Goal: Task Accomplishment & Management: Complete application form

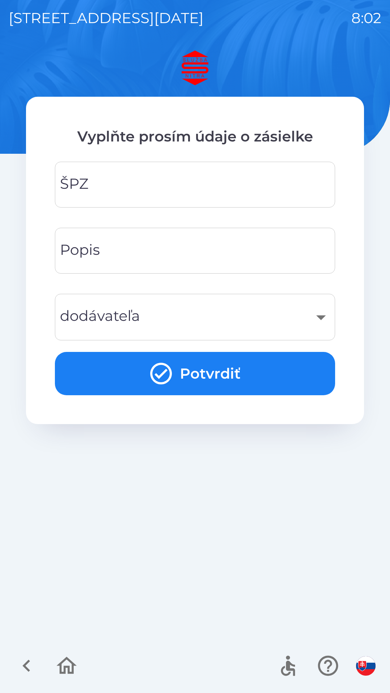
click at [277, 190] on input "ŠPZ" at bounding box center [194, 184] width 263 height 28
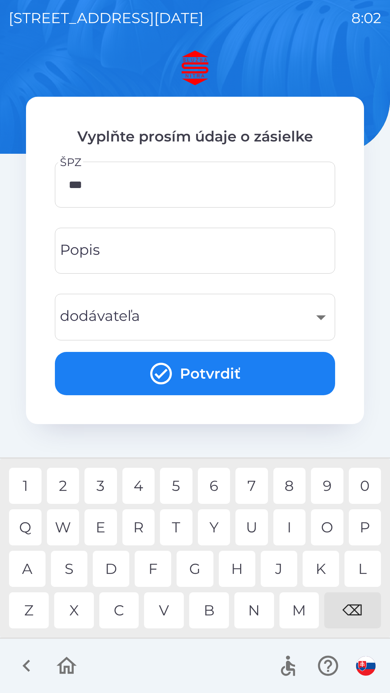
click at [62, 483] on div "2" at bounding box center [63, 485] width 32 height 36
click at [61, 480] on div "2" at bounding box center [63, 485] width 32 height 36
click at [254, 486] on div "7" at bounding box center [251, 485] width 32 height 36
type input "*******"
click at [97, 255] on div "Popis Popis" at bounding box center [195, 251] width 280 height 46
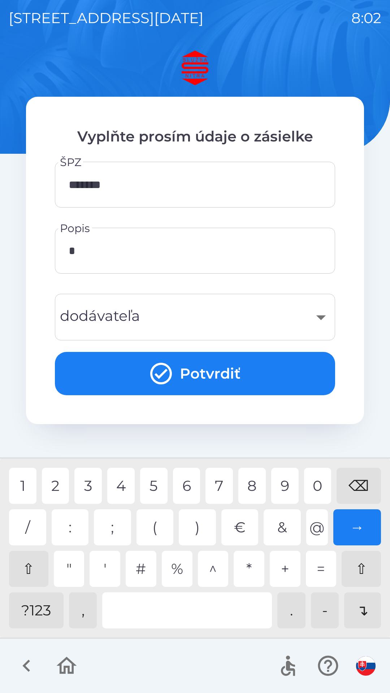
click at [27, 489] on div "1" at bounding box center [22, 485] width 27 height 36
click at [31, 638] on hr at bounding box center [195, 637] width 390 height 1
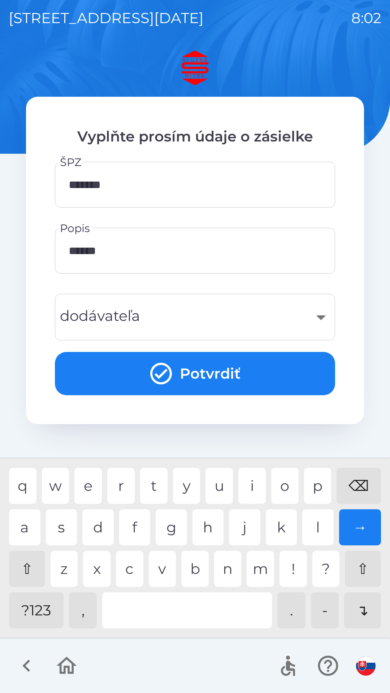
type input "*******"
click at [186, 305] on div "​" at bounding box center [194, 316] width 263 height 29
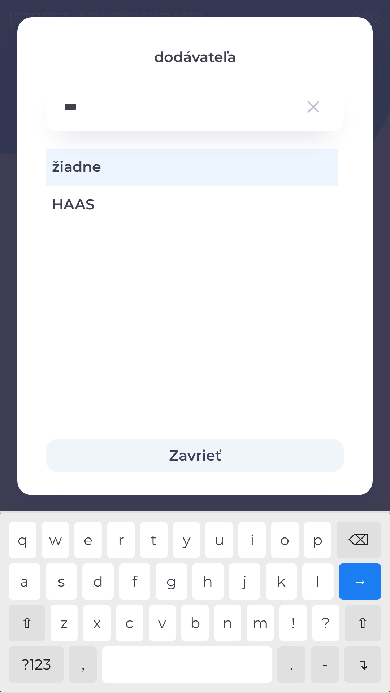
click at [30, 587] on div "a" at bounding box center [24, 581] width 31 height 36
type input "****"
click at [213, 206] on span "HAAS" at bounding box center [192, 204] width 280 height 22
type input "***"
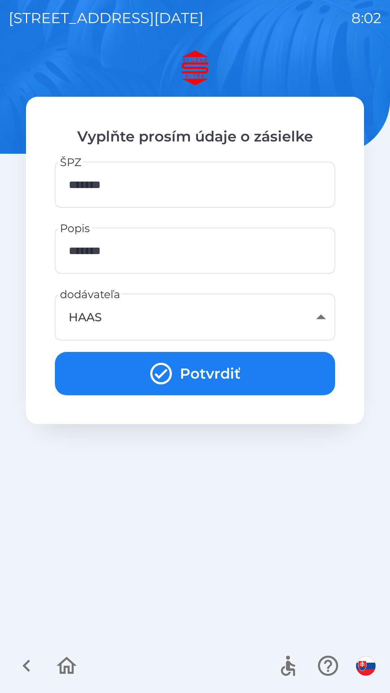
click at [310, 372] on button "Potvrdiť" at bounding box center [195, 373] width 280 height 43
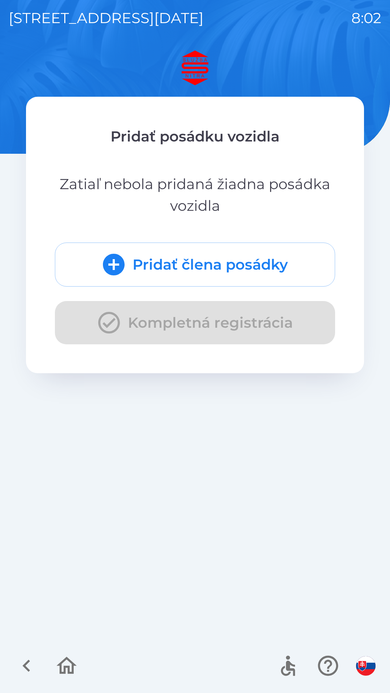
click at [286, 262] on button "Pridať člena posádky" at bounding box center [195, 264] width 280 height 44
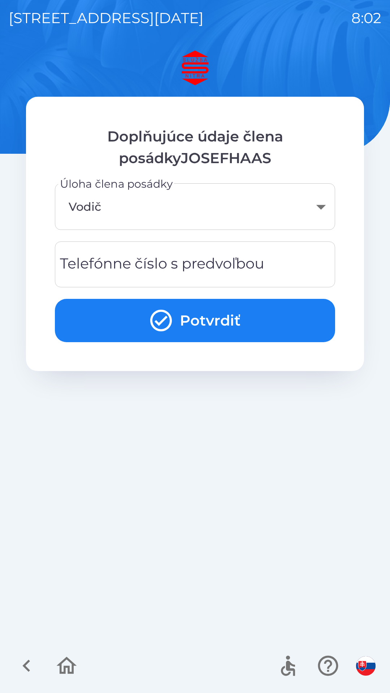
click at [246, 265] on div "Telefónne číslo s predvoľbou Telefónne číslo s predvoľbou" at bounding box center [195, 264] width 280 height 46
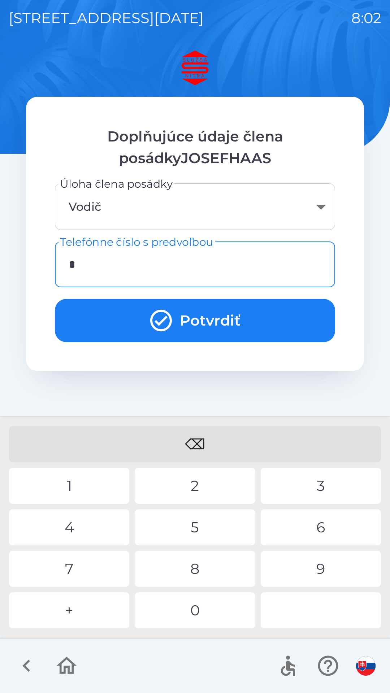
click at [80, 612] on div "+" at bounding box center [69, 610] width 120 height 36
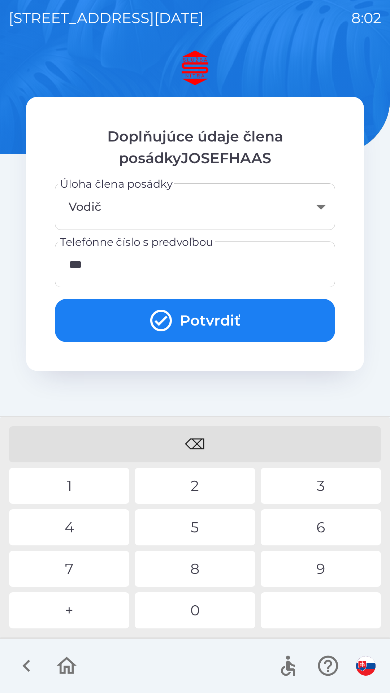
click at [198, 479] on div "2" at bounding box center [195, 485] width 120 height 36
click at [181, 606] on div "0" at bounding box center [195, 610] width 120 height 36
click at [80, 483] on div "1" at bounding box center [69, 485] width 120 height 36
click at [218, 488] on div "2" at bounding box center [195, 485] width 120 height 36
click at [190, 607] on div "0" at bounding box center [195, 610] width 120 height 36
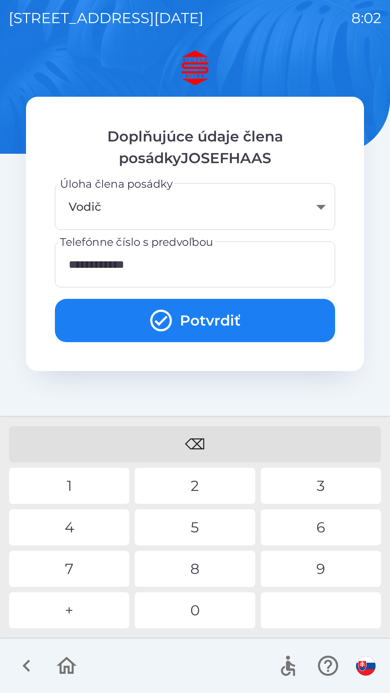
click at [75, 486] on div "1" at bounding box center [69, 485] width 120 height 36
type input "**********"
click at [189, 614] on div "0" at bounding box center [195, 610] width 120 height 36
click at [241, 309] on button "Potvrdiť" at bounding box center [195, 320] width 280 height 43
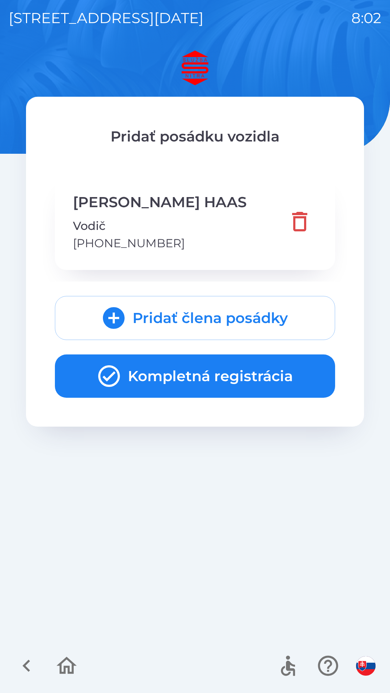
click at [254, 378] on button "Kompletná registrácia" at bounding box center [195, 375] width 280 height 43
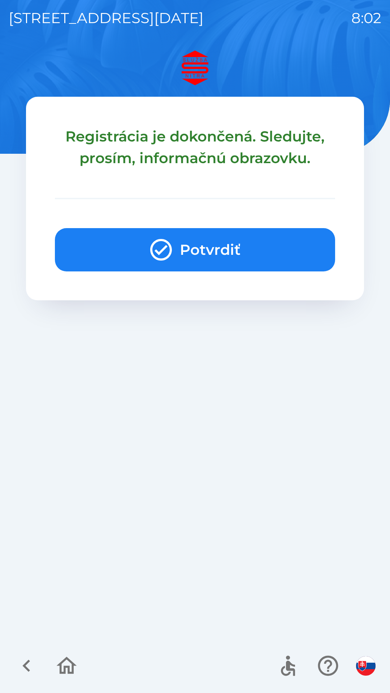
click at [229, 233] on button "Potvrdiť" at bounding box center [195, 249] width 280 height 43
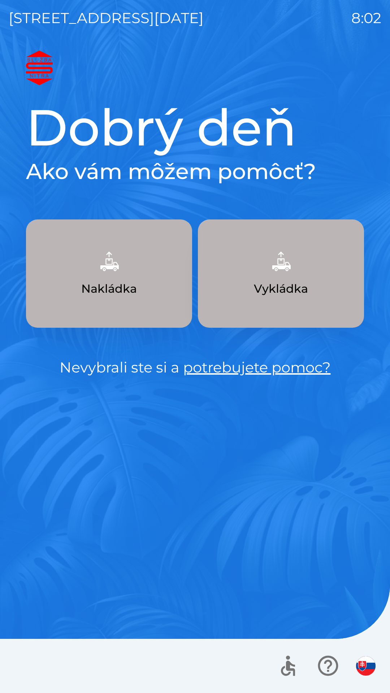
click at [178, 282] on button "Nakládka" at bounding box center [109, 273] width 166 height 108
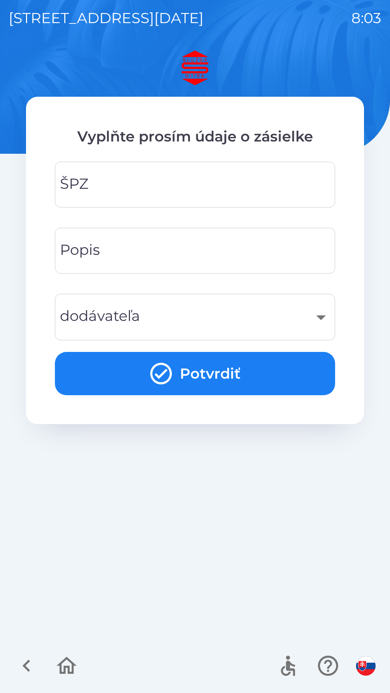
click at [217, 187] on input "ŠPZ" at bounding box center [194, 184] width 263 height 28
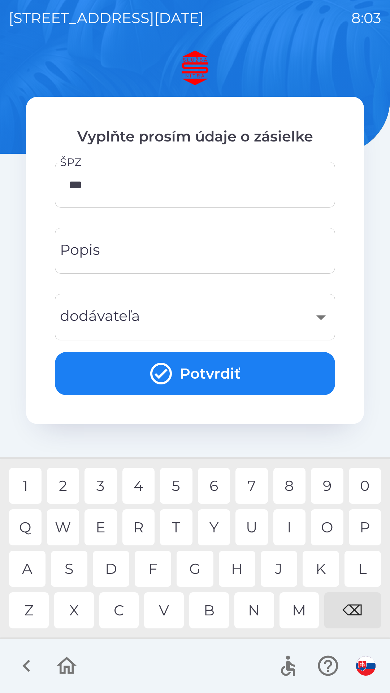
click at [63, 481] on div "2" at bounding box center [63, 485] width 32 height 36
click at [251, 479] on div "7" at bounding box center [251, 485] width 32 height 36
click at [58, 483] on div "2" at bounding box center [63, 485] width 32 height 36
type input "*******"
click at [294, 490] on div "8" at bounding box center [289, 485] width 32 height 36
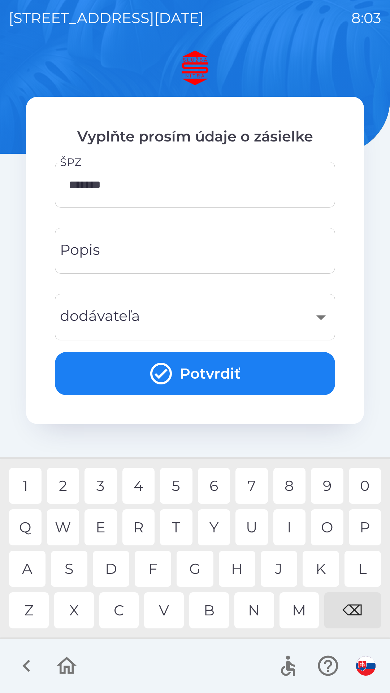
click at [259, 243] on input "Popis" at bounding box center [194, 250] width 263 height 28
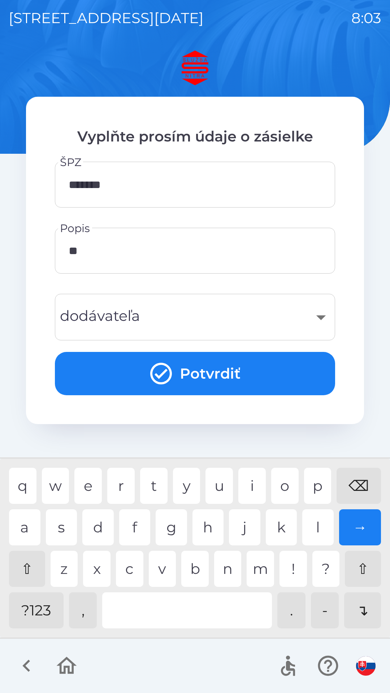
click at [32, 523] on div "a" at bounding box center [24, 527] width 31 height 36
type input "****"
click at [186, 304] on div "​" at bounding box center [194, 316] width 263 height 29
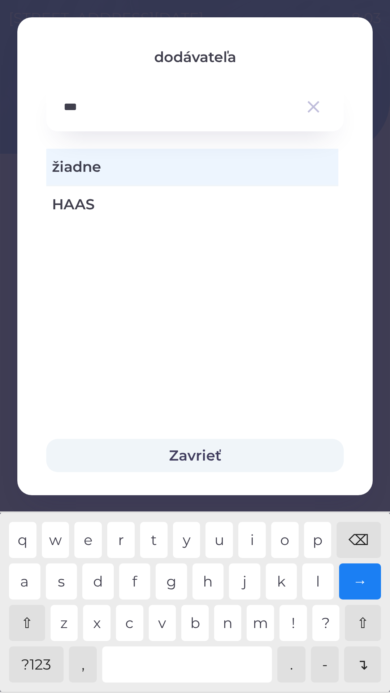
type input "****"
click at [221, 208] on span "HAAS" at bounding box center [192, 204] width 280 height 22
type input "***"
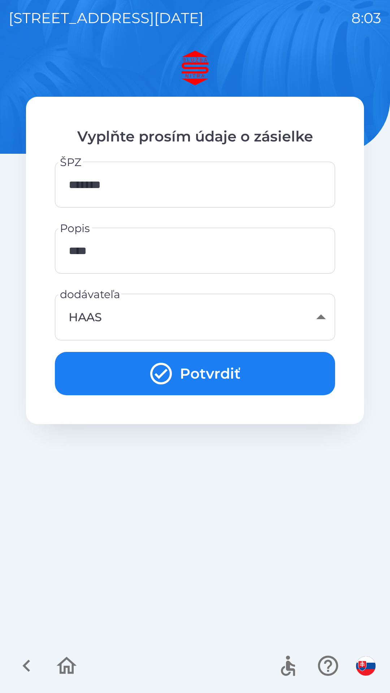
click at [302, 363] on button "Potvrdiť" at bounding box center [195, 373] width 280 height 43
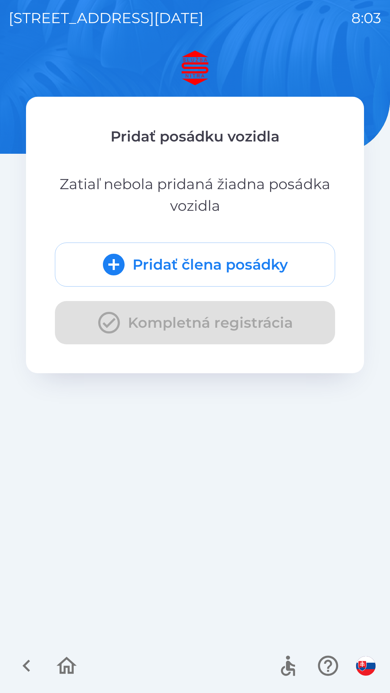
click at [289, 265] on button "Pridať člena posádky" at bounding box center [195, 264] width 280 height 44
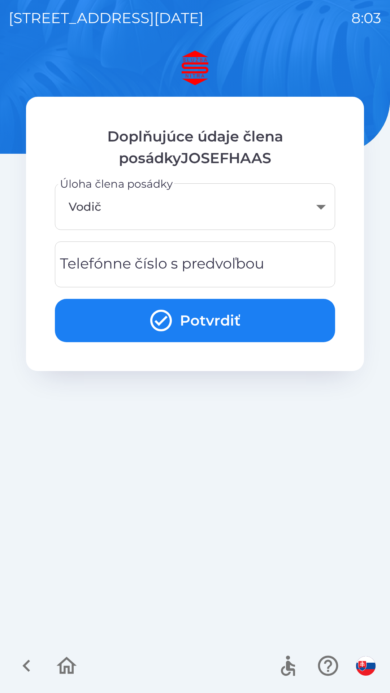
click at [254, 267] on div "Telefónne číslo s predvoľbou Telefónne číslo s predvoľbou" at bounding box center [195, 264] width 280 height 46
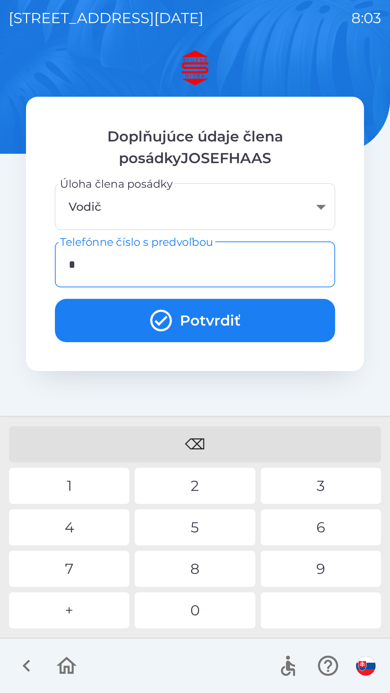
click at [88, 611] on div "+" at bounding box center [69, 610] width 120 height 36
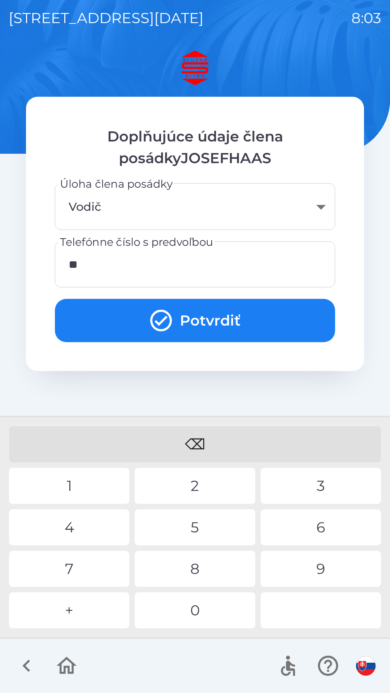
click at [69, 524] on div "4" at bounding box center [69, 527] width 120 height 36
click at [79, 484] on div "1" at bounding box center [69, 485] width 120 height 36
click at [208, 611] on div "0" at bounding box center [195, 610] width 120 height 36
click at [73, 480] on div "1" at bounding box center [69, 485] width 120 height 36
type input "**********"
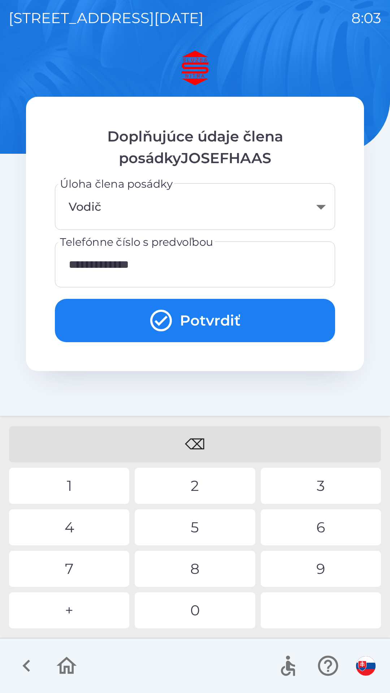
click at [262, 309] on button "Potvrdiť" at bounding box center [195, 320] width 280 height 43
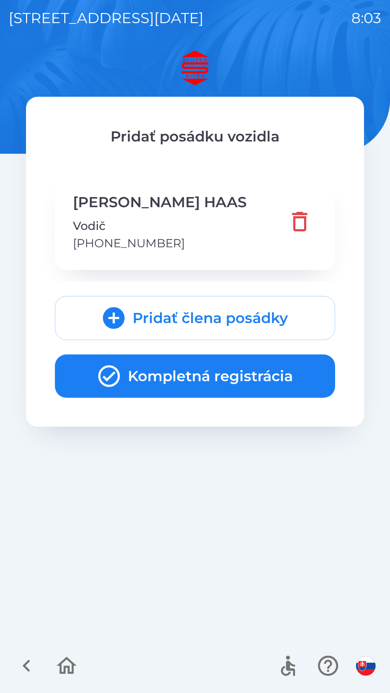
click at [222, 377] on button "Kompletná registrácia" at bounding box center [195, 375] width 280 height 43
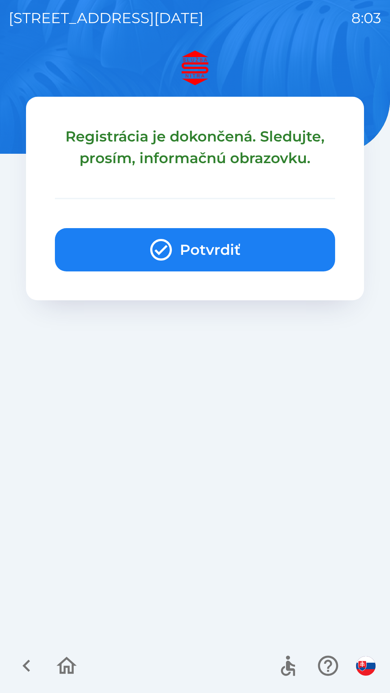
click at [193, 247] on button "Potvrdiť" at bounding box center [195, 249] width 280 height 43
